Goal: Navigation & Orientation: Understand site structure

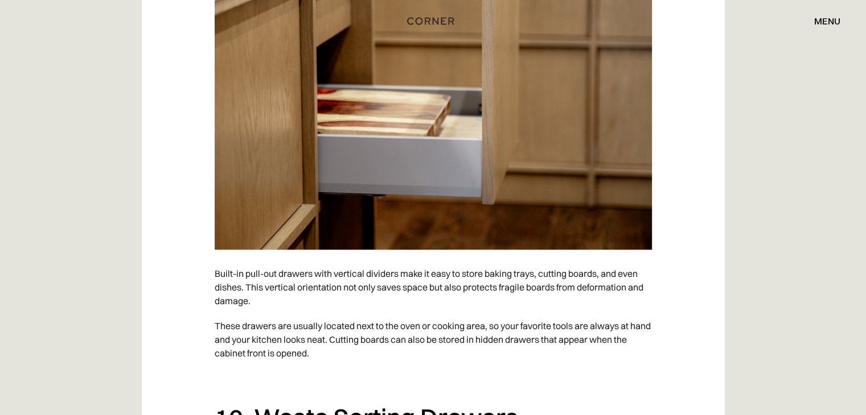
scroll to position [5005, 0]
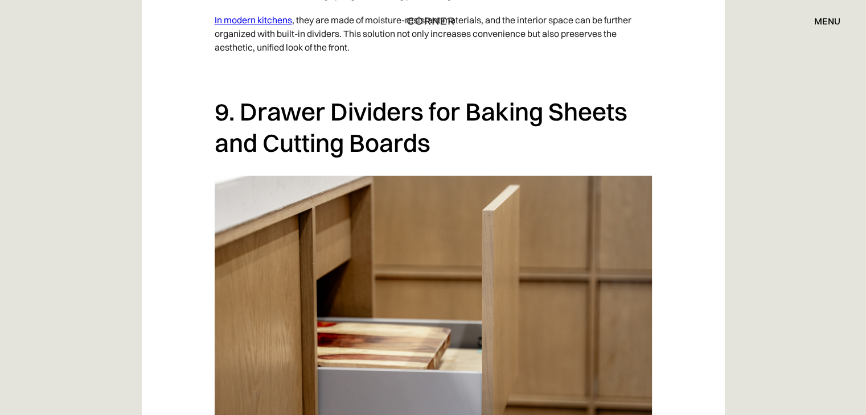
click at [838, 17] on div "menu" at bounding box center [827, 21] width 26 height 9
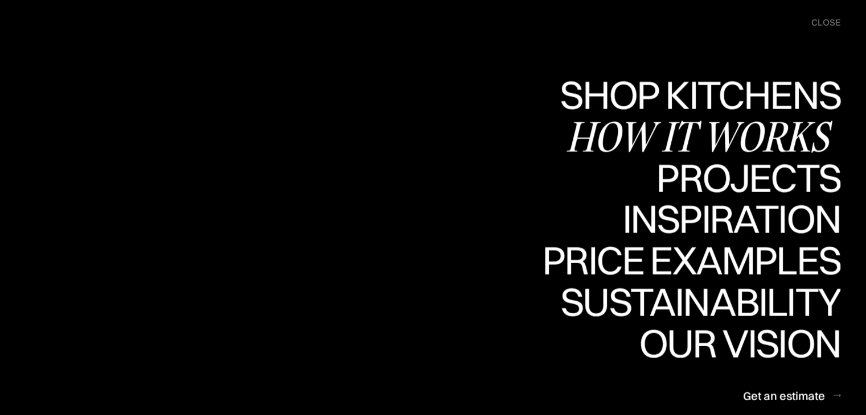
click at [676, 126] on div "How it works" at bounding box center [703, 136] width 274 height 40
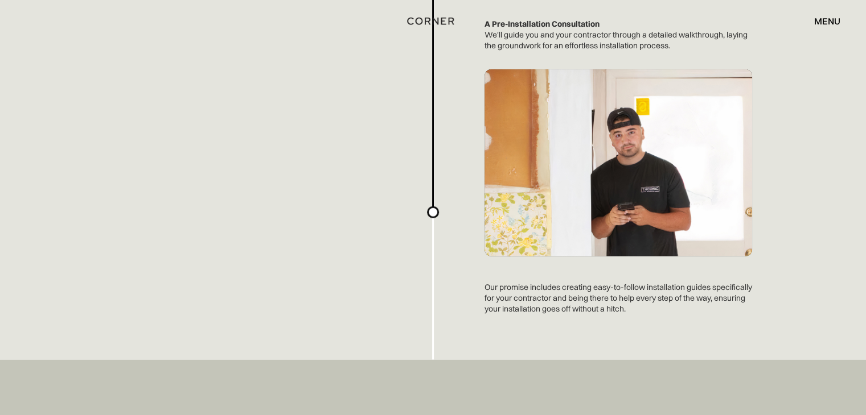
scroll to position [2789, 0]
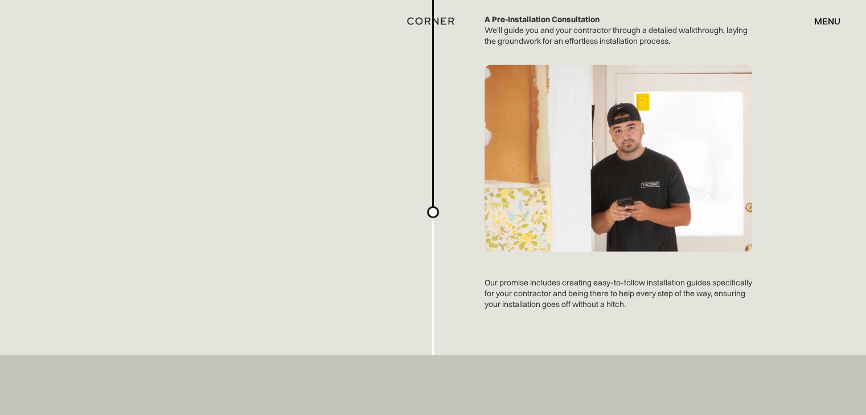
click at [829, 22] on div "menu" at bounding box center [827, 21] width 26 height 9
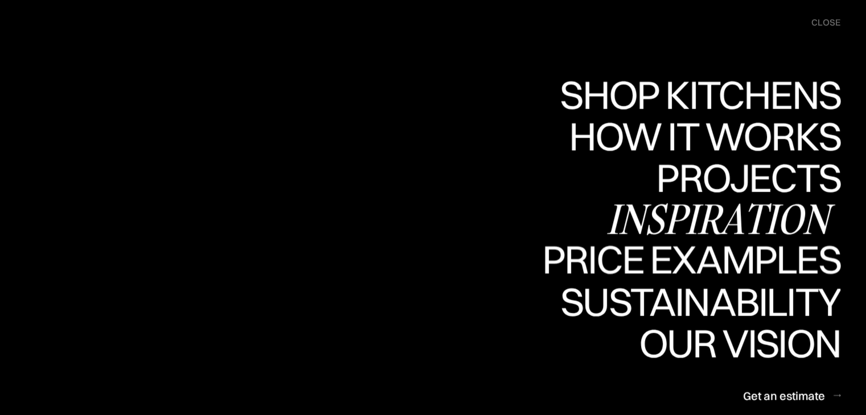
click at [742, 219] on div "Inspiration" at bounding box center [723, 219] width 234 height 40
